Goal: Task Accomplishment & Management: Manage account settings

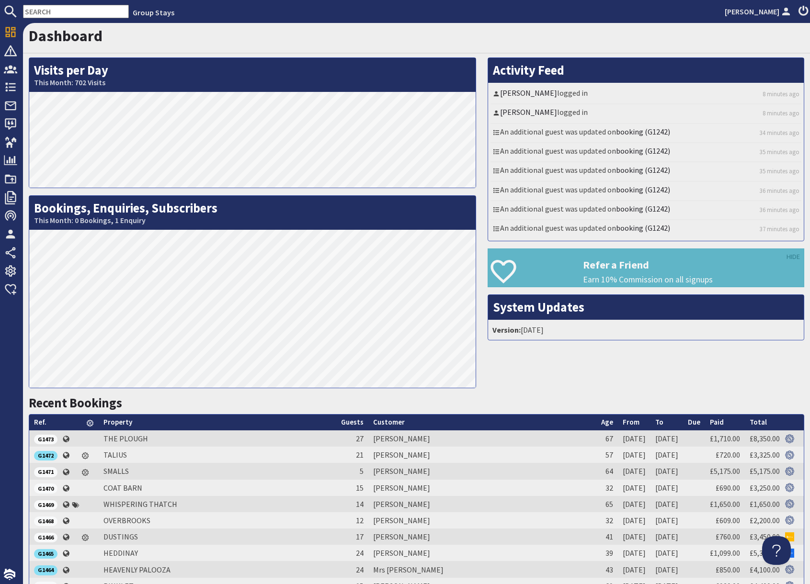
click at [84, 13] on input "text" at bounding box center [76, 11] width 106 height 13
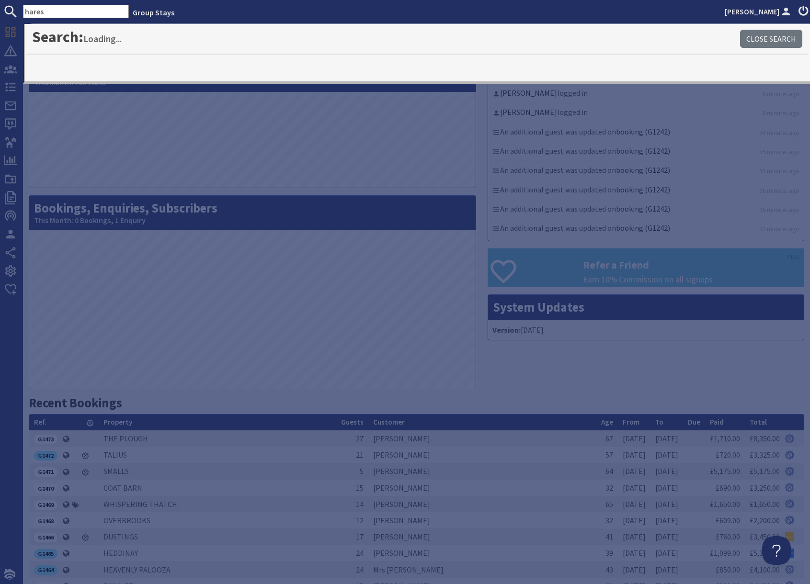
type input "hares"
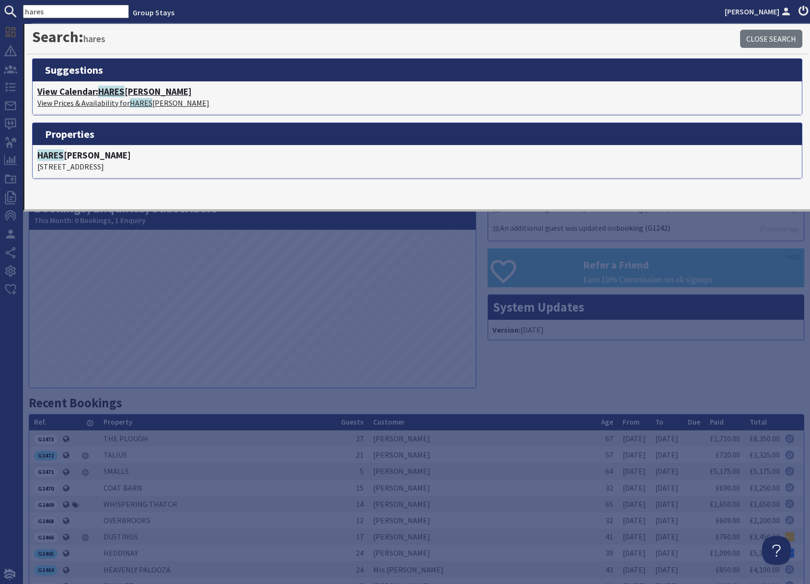
drag, startPoint x: 133, startPoint y: 97, endPoint x: 136, endPoint y: 100, distance: 5.1
click at [132, 97] on p "View Prices & Availability for HARES BARTON" at bounding box center [416, 102] width 759 height 11
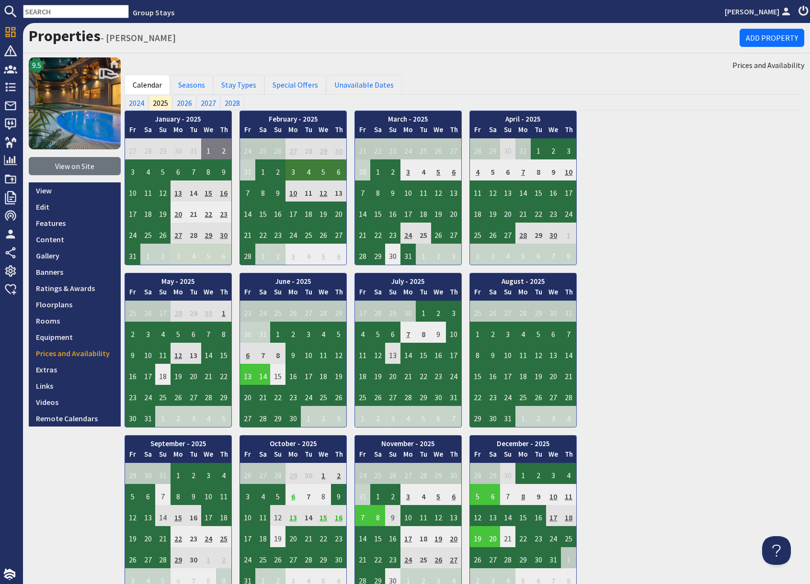
click at [64, 11] on input "text" at bounding box center [76, 11] width 106 height 13
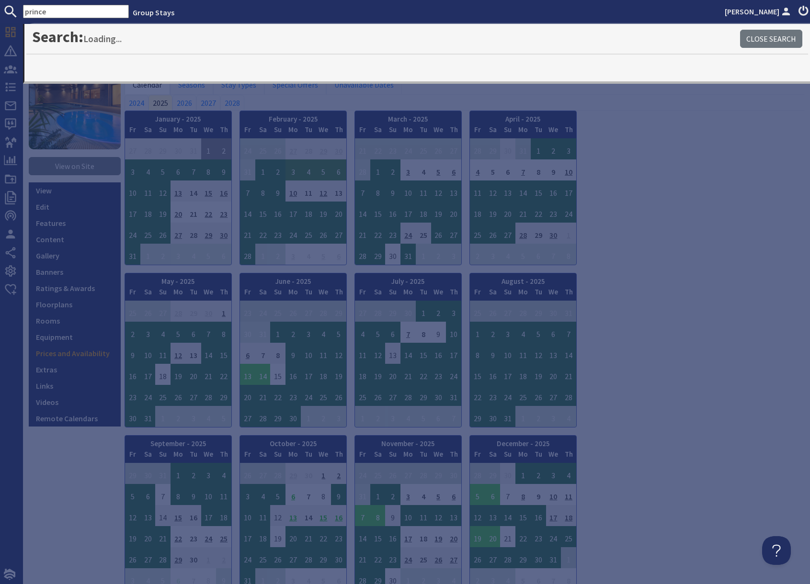
type input "prince"
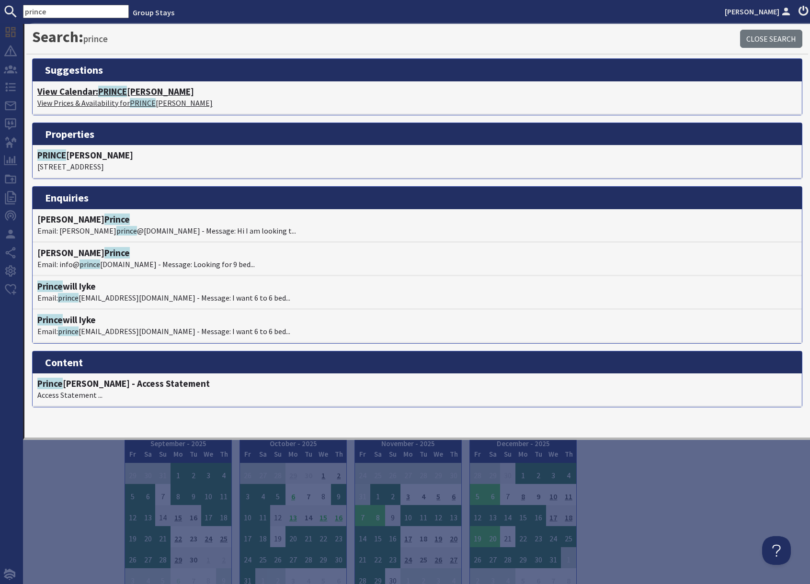
click at [119, 94] on span "PRINCE" at bounding box center [112, 91] width 29 height 11
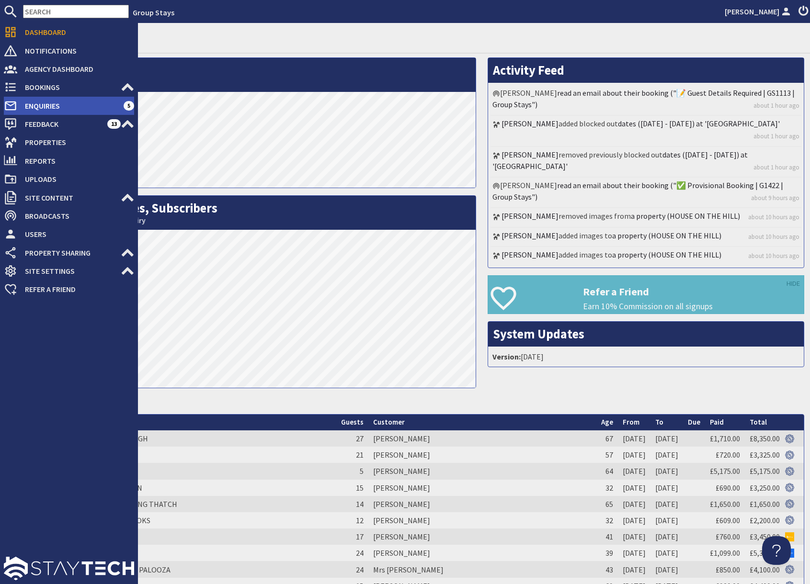
click at [54, 106] on span "Enquiries" at bounding box center [70, 105] width 106 height 15
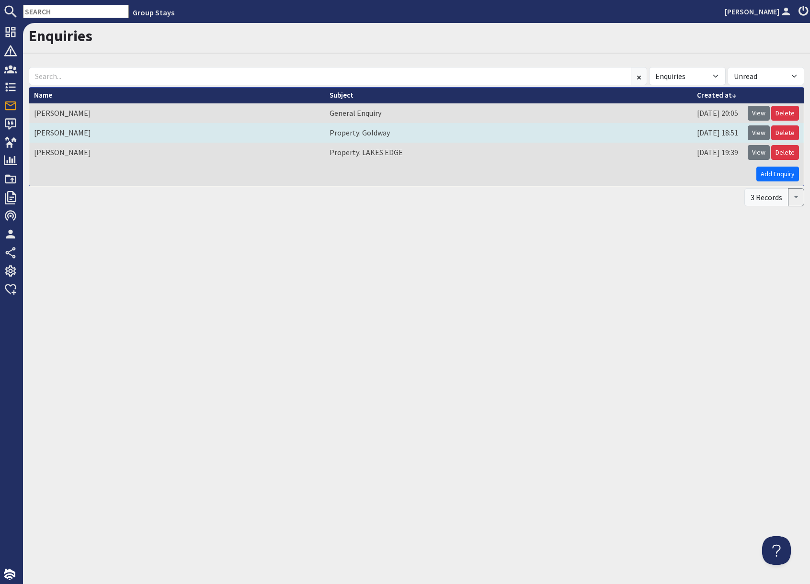
drag, startPoint x: 760, startPoint y: 115, endPoint x: 702, endPoint y: 138, distance: 62.2
click at [760, 115] on link "View" at bounding box center [758, 113] width 22 height 15
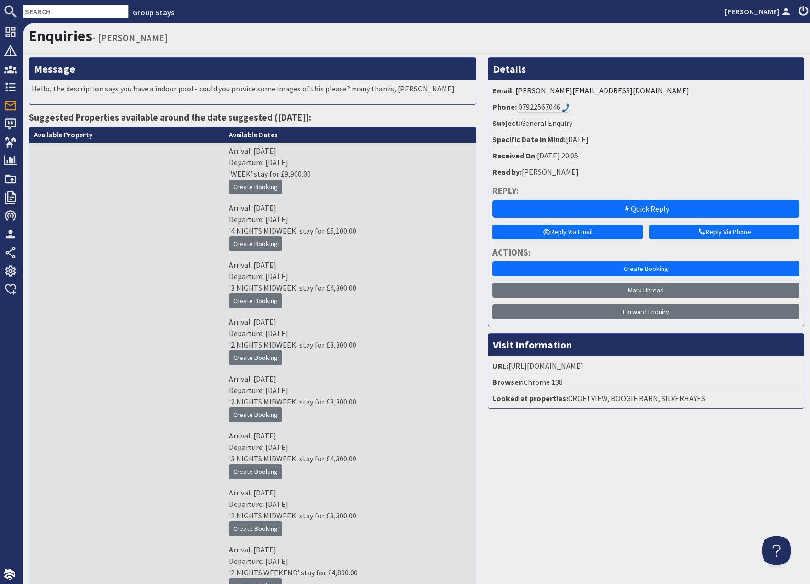
click at [72, 11] on input "text" at bounding box center [76, 11] width 106 height 13
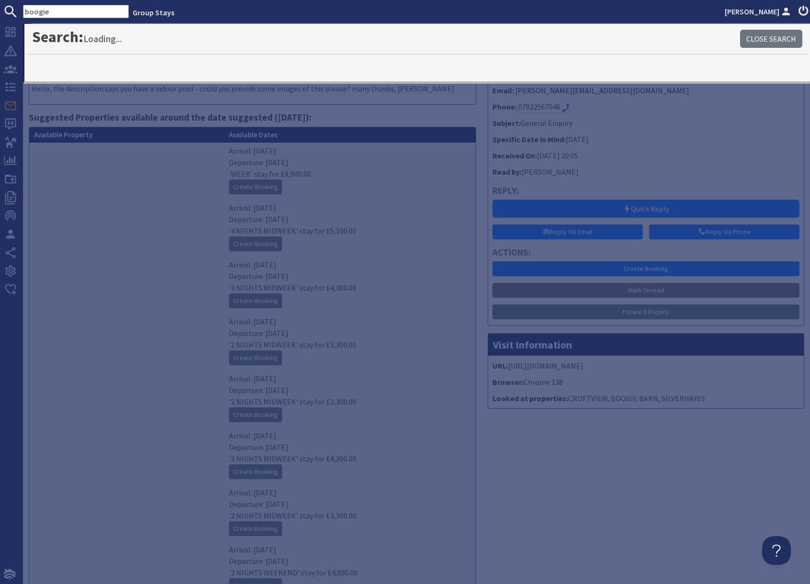
type input "boogie"
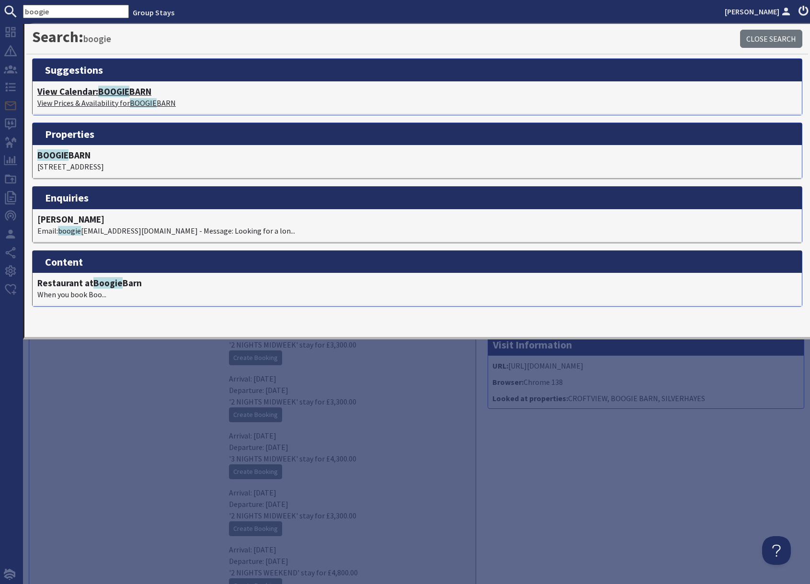
click at [104, 94] on span "BOOGIE" at bounding box center [113, 91] width 31 height 11
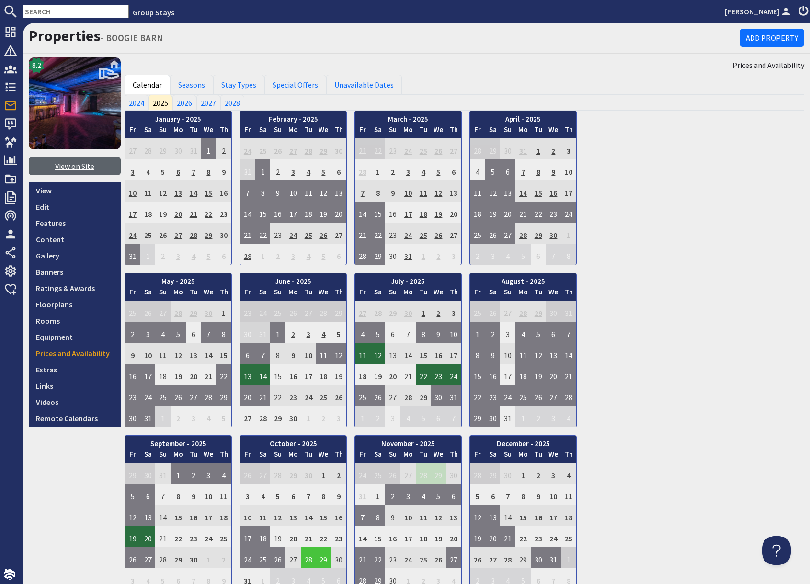
click at [71, 166] on link "View on Site" at bounding box center [75, 166] width 92 height 18
click at [72, 16] on input "text" at bounding box center [76, 11] width 106 height 13
paste input "GS1050"
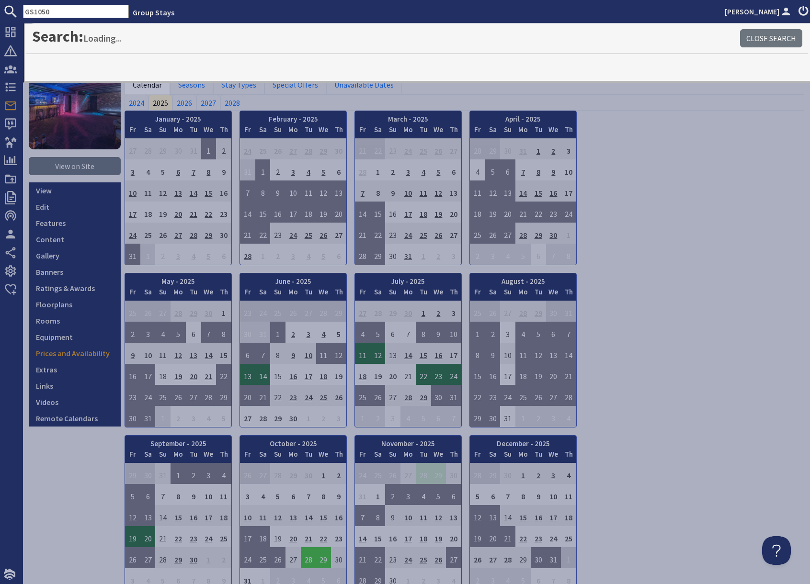
type input "GS1050"
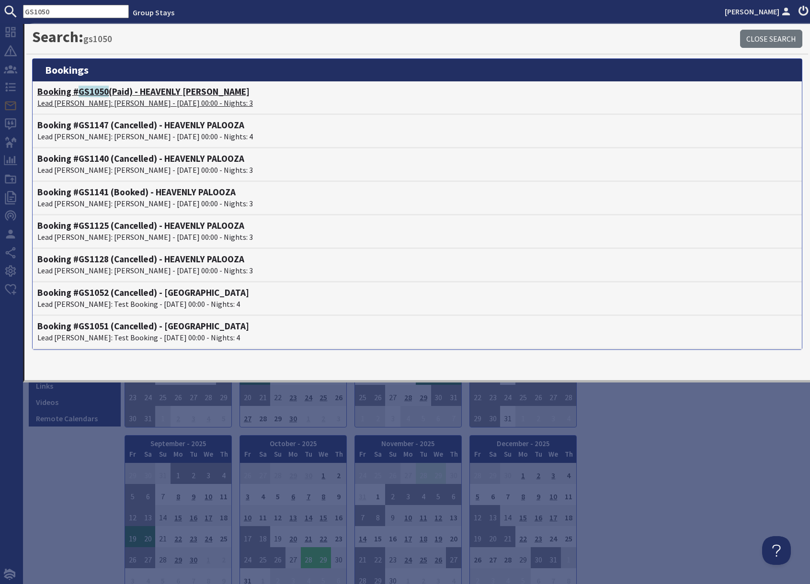
click at [93, 94] on span "GS1050" at bounding box center [94, 91] width 30 height 11
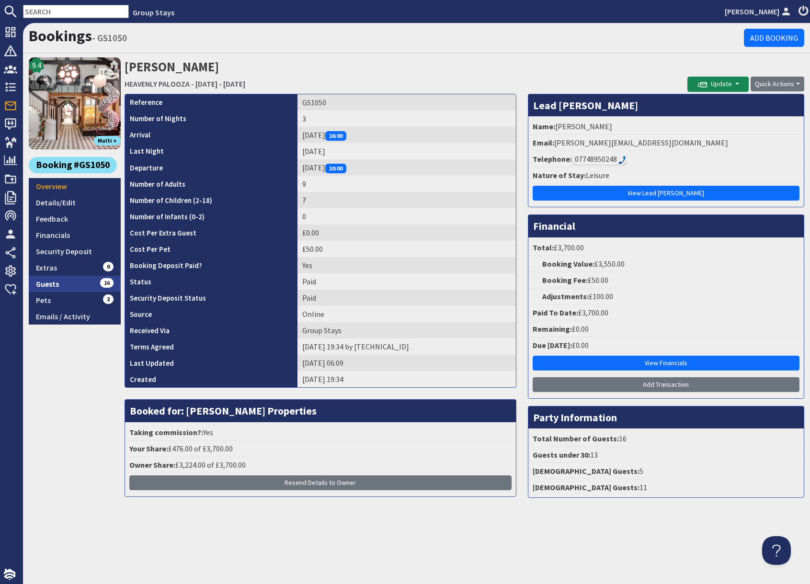
click at [91, 284] on link "Guests 16" at bounding box center [75, 284] width 92 height 16
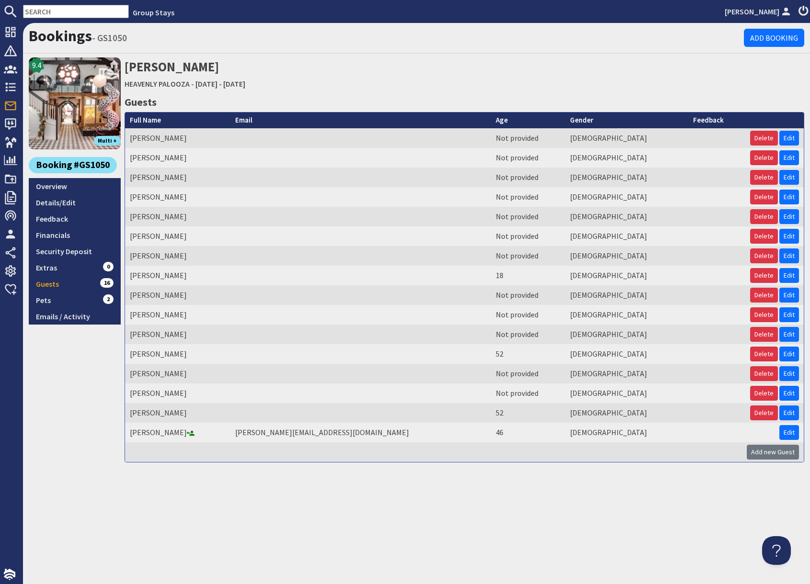
click at [53, 11] on input "text" at bounding box center [76, 11] width 106 height 13
paste input "GS1122"
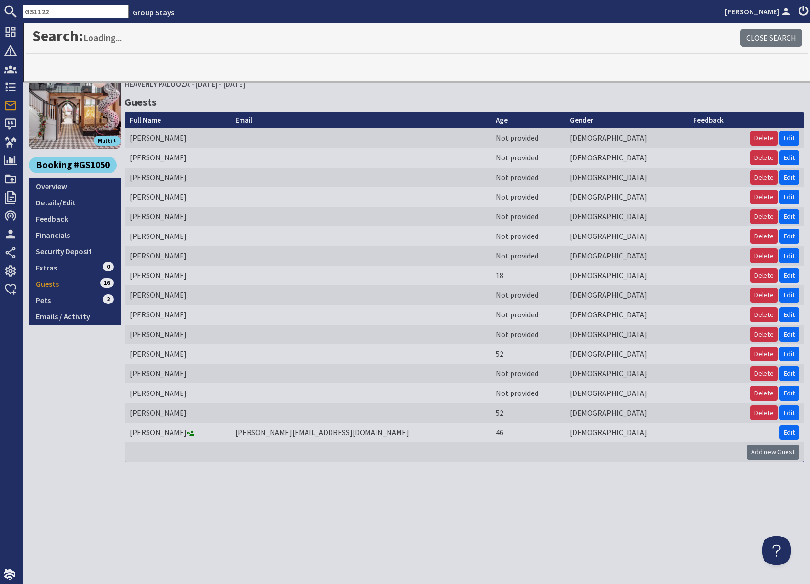
type input "GS1122"
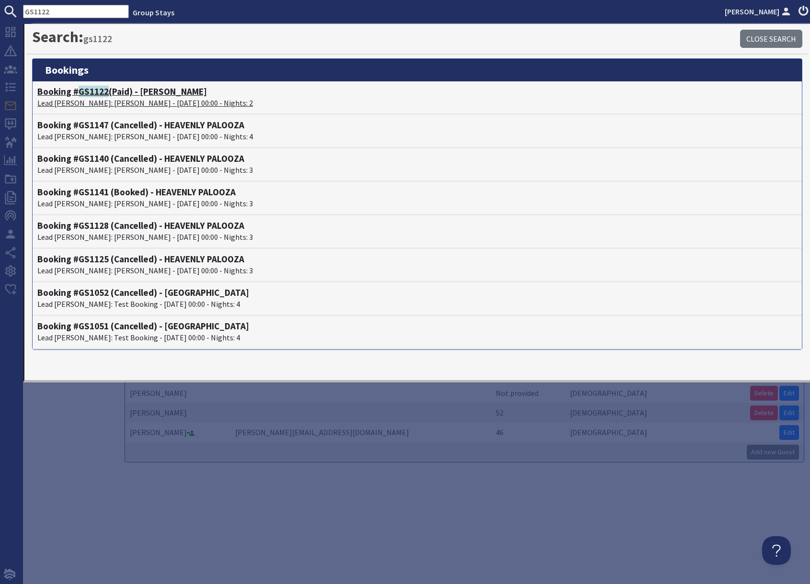
click at [126, 98] on p "Lead Booker: Caz Oakley - 03/10/2025 00:00 - Nights: 2" at bounding box center [416, 102] width 759 height 11
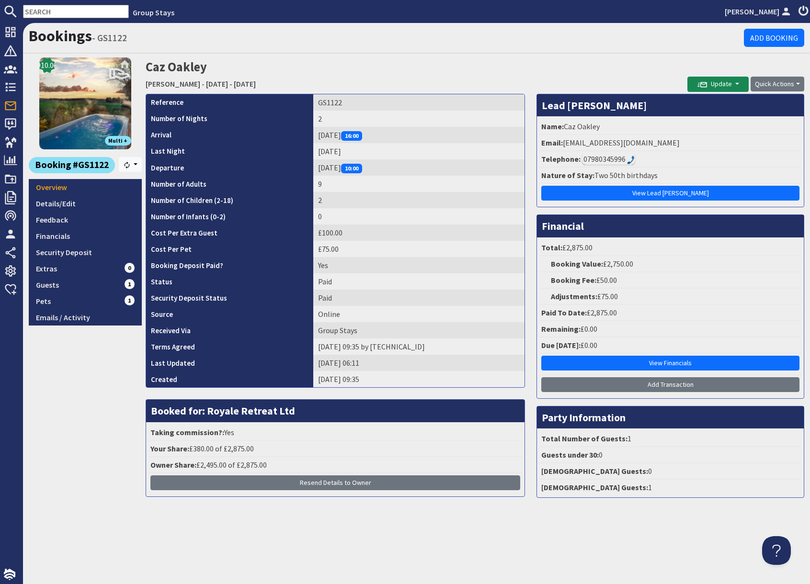
click at [65, 10] on input "text" at bounding box center [76, 11] width 106 height 13
paste input "G1242"
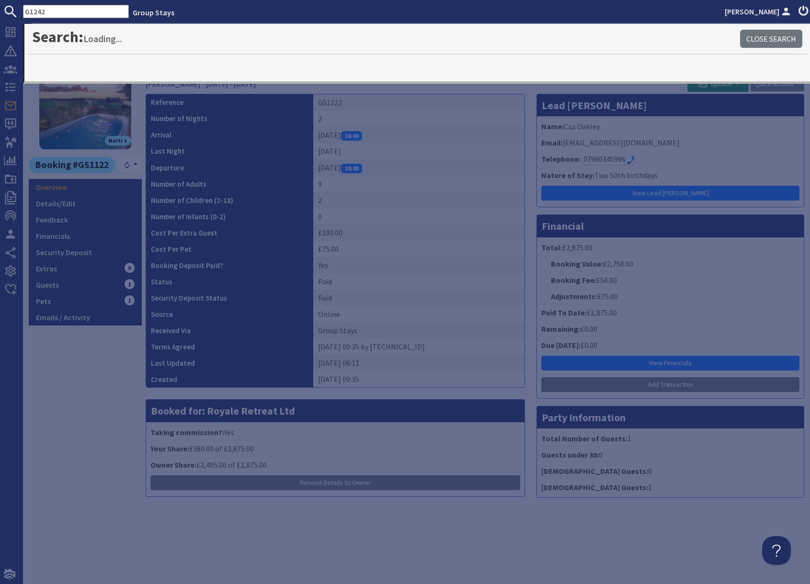
type input "G1242"
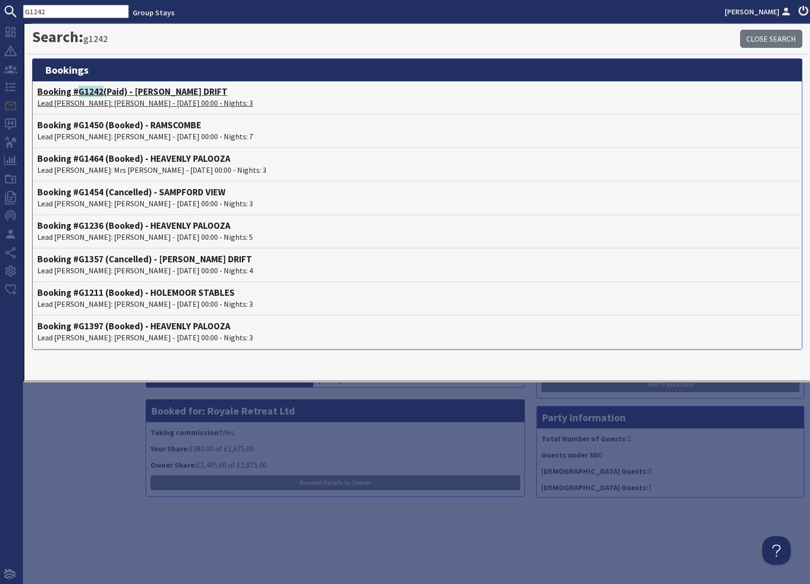
click at [105, 99] on p "Lead Booker: Tessa Kenney - 03/10/2025 00:00 - Nights: 3" at bounding box center [416, 102] width 759 height 11
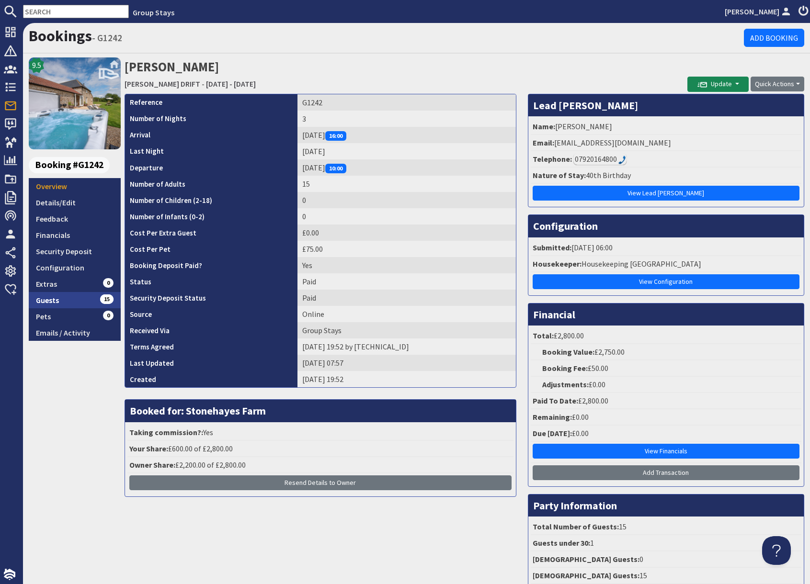
click at [73, 304] on link "Guests 15" at bounding box center [75, 300] width 92 height 16
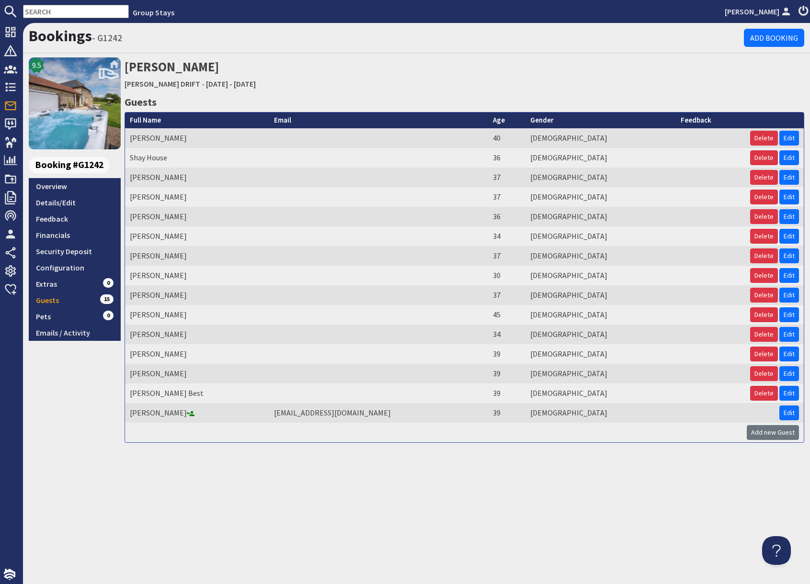
click at [64, 12] on input "text" at bounding box center [76, 11] width 106 height 13
paste input "G1417"
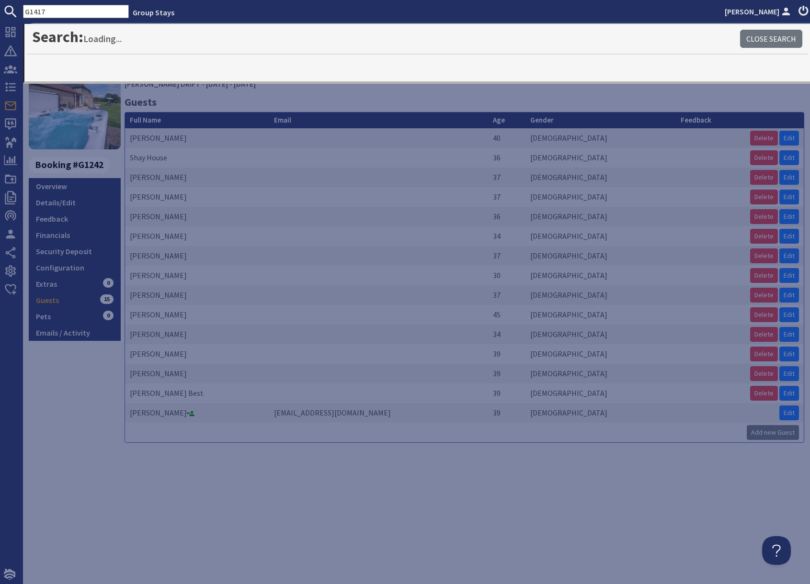
type input "G1417"
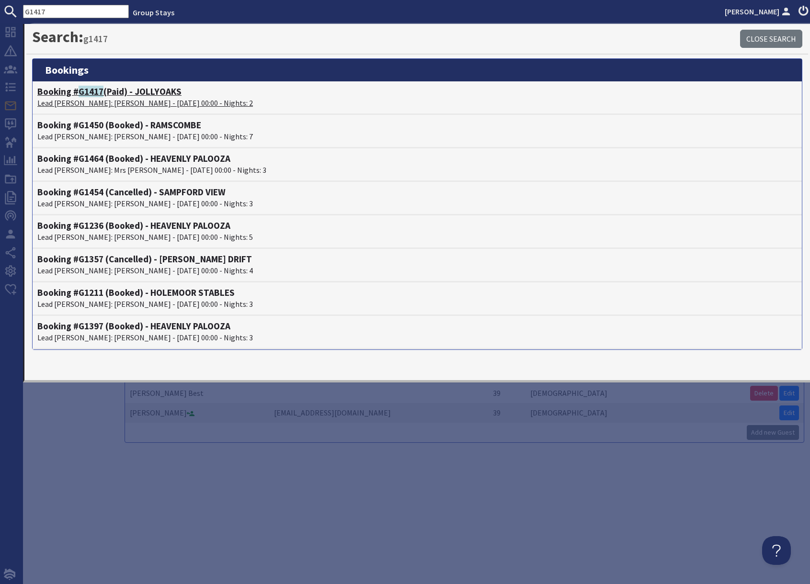
click at [98, 95] on span "G1417" at bounding box center [91, 91] width 25 height 11
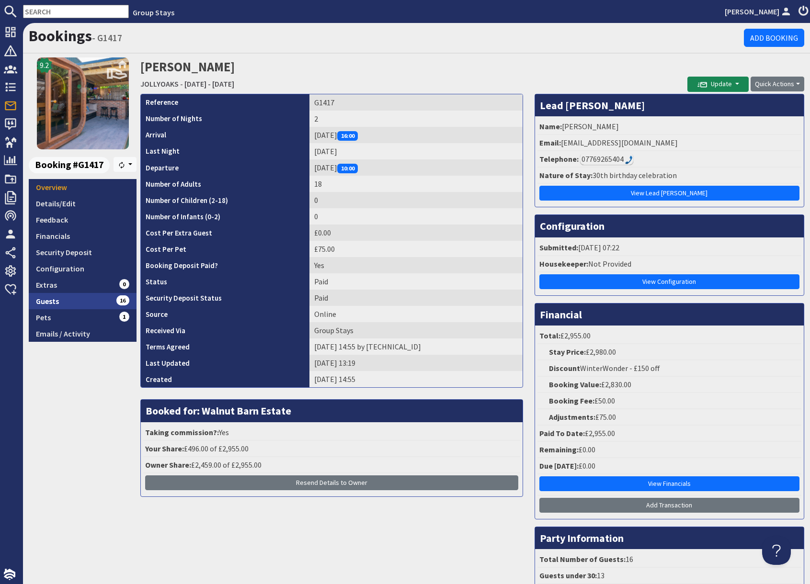
click at [102, 303] on link "Guests 16" at bounding box center [83, 301] width 108 height 16
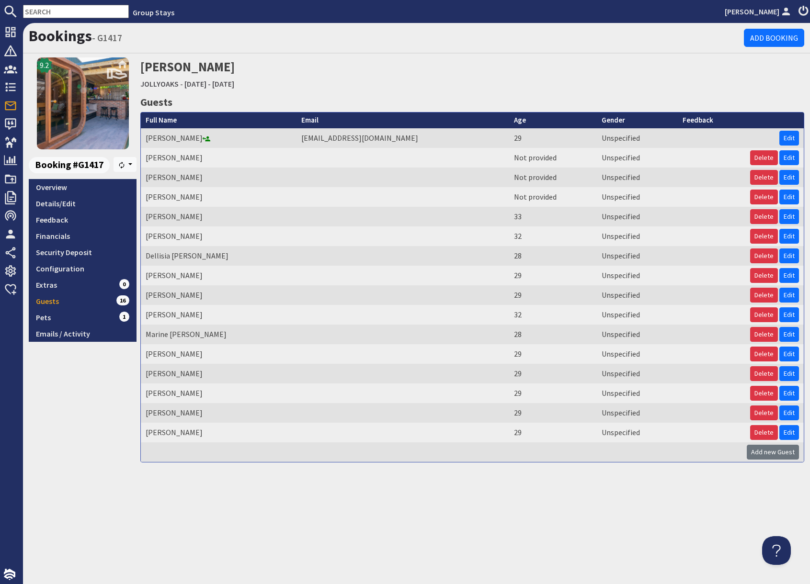
click at [80, 12] on input "text" at bounding box center [76, 11] width 106 height 13
paste input "S47390"
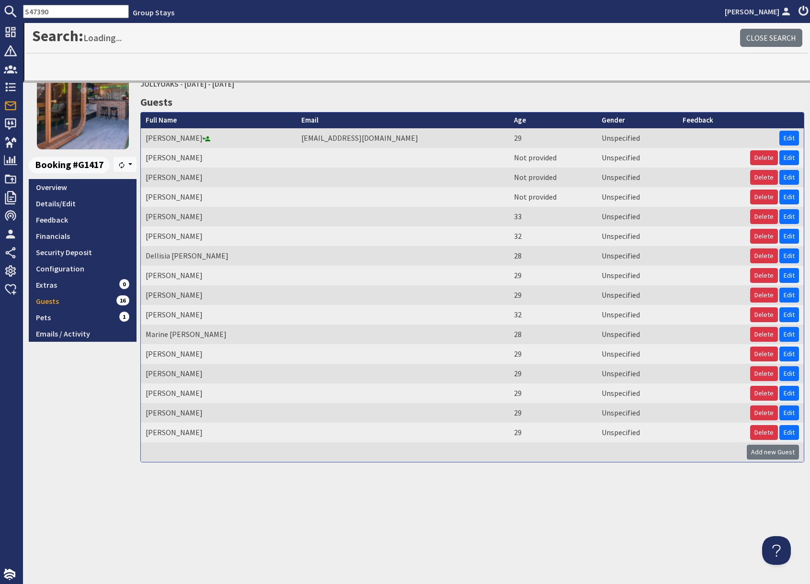
type input "S47390"
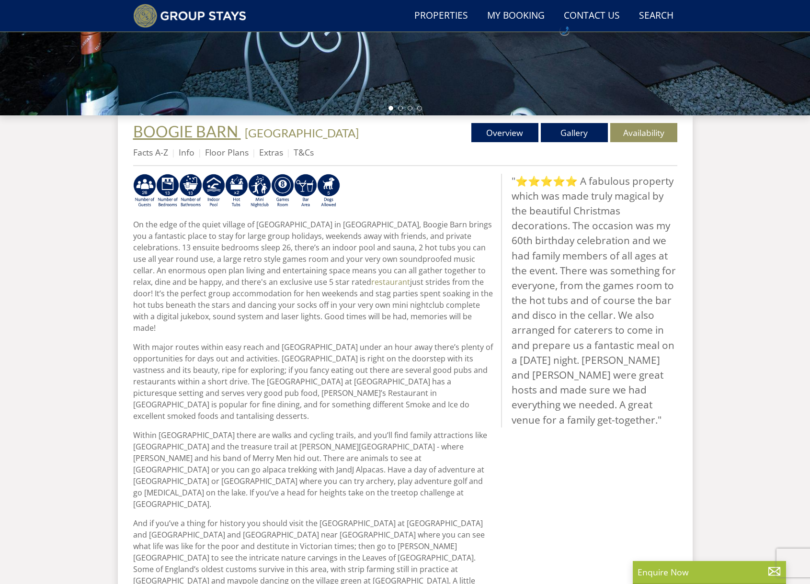
scroll to position [285, 0]
click at [155, 151] on link "Facts A-Z" at bounding box center [150, 151] width 35 height 11
